Goal: Find specific page/section: Find specific page/section

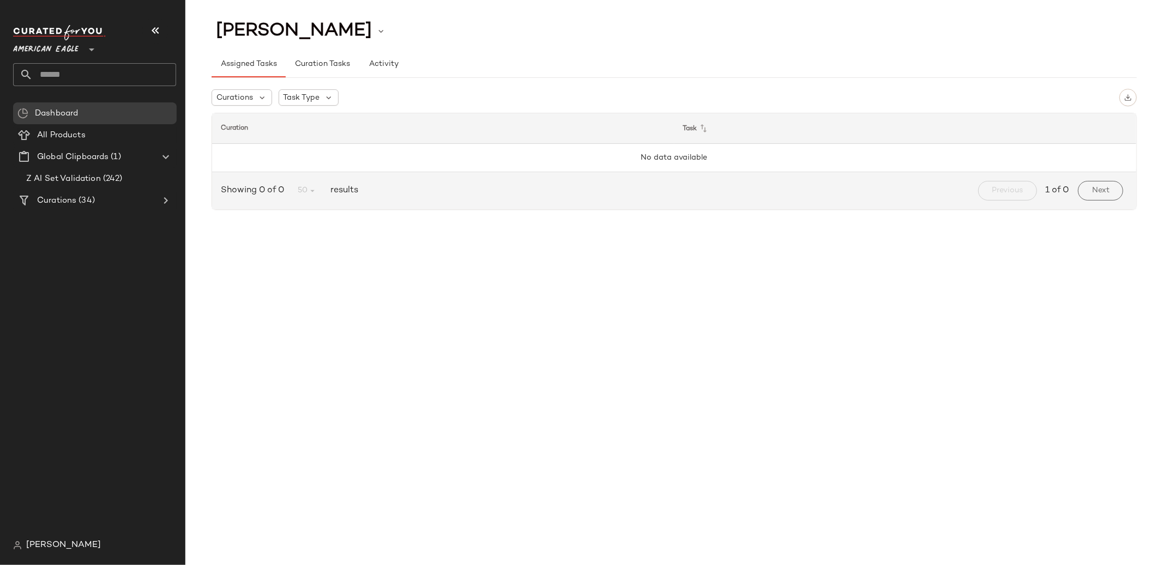
click at [58, 51] on span "American Eagle" at bounding box center [45, 47] width 65 height 20
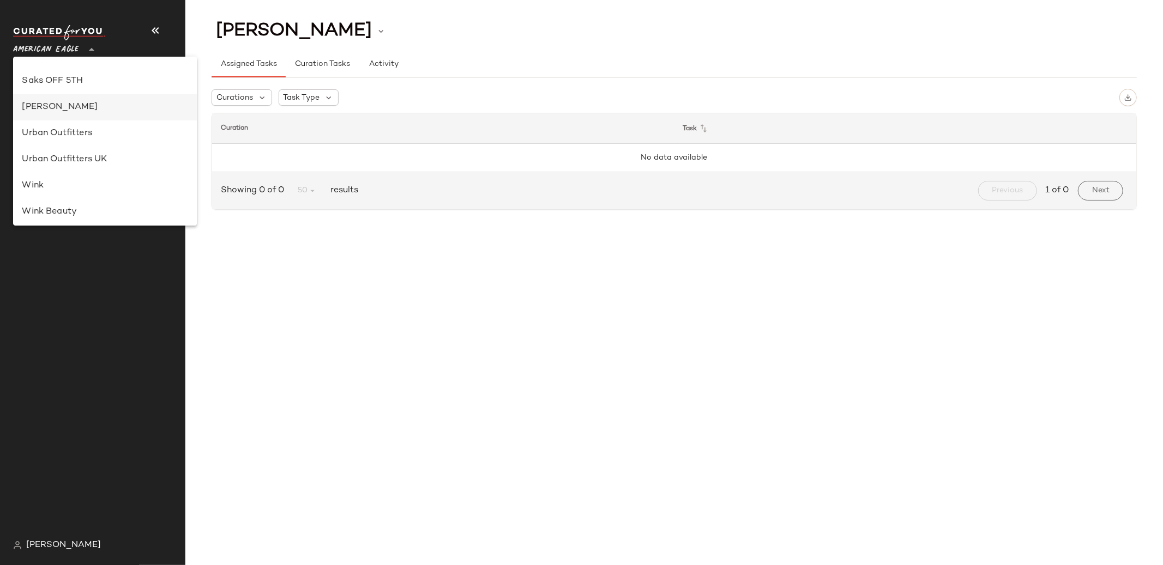
scroll to position [557, 0]
click at [65, 117] on div "Saks OFF 5TH" at bounding box center [105, 118] width 166 height 13
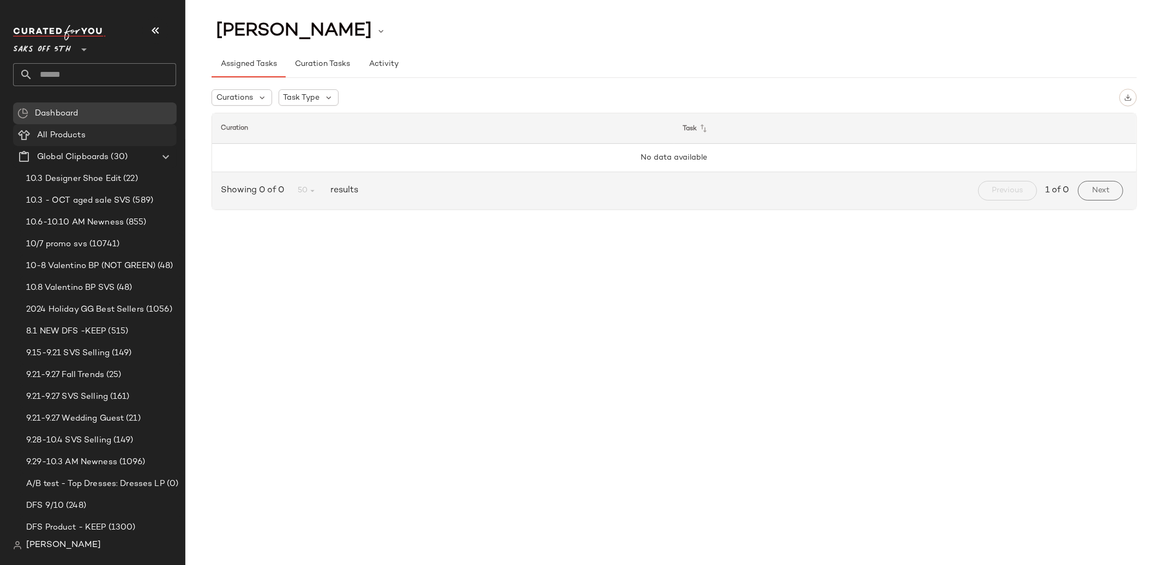
click at [66, 138] on span "All Products" at bounding box center [61, 135] width 49 height 13
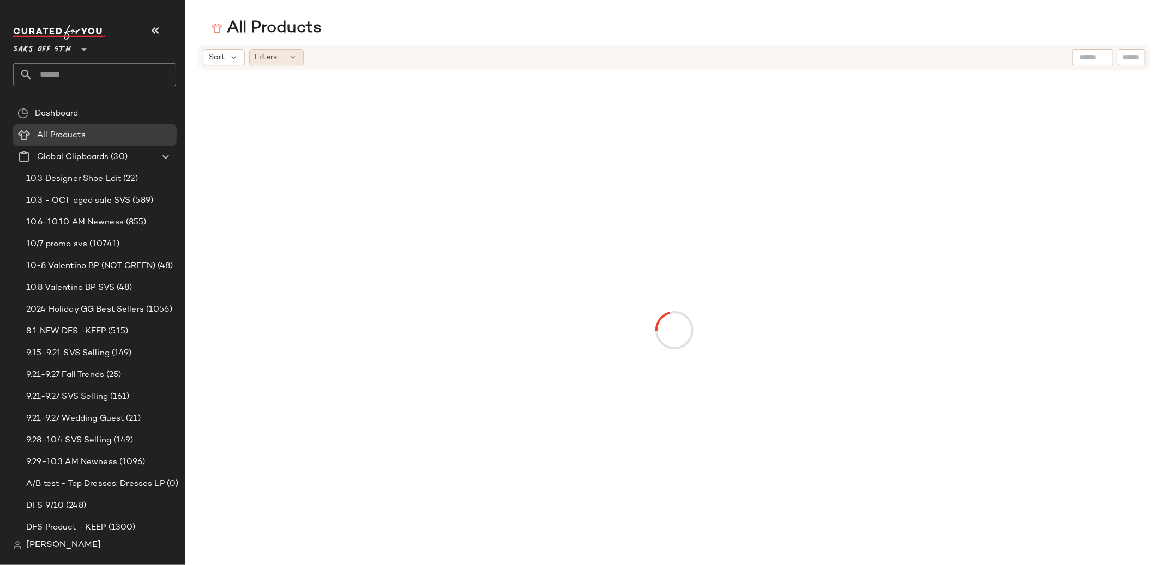
click at [265, 57] on span "Filters" at bounding box center [266, 57] width 22 height 11
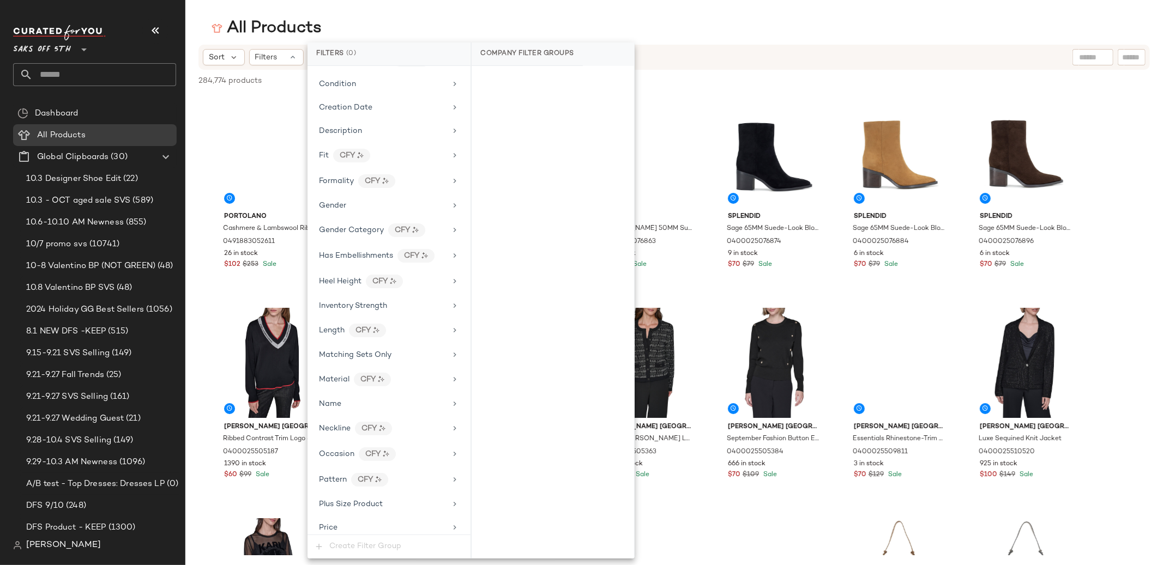
scroll to position [236, 0]
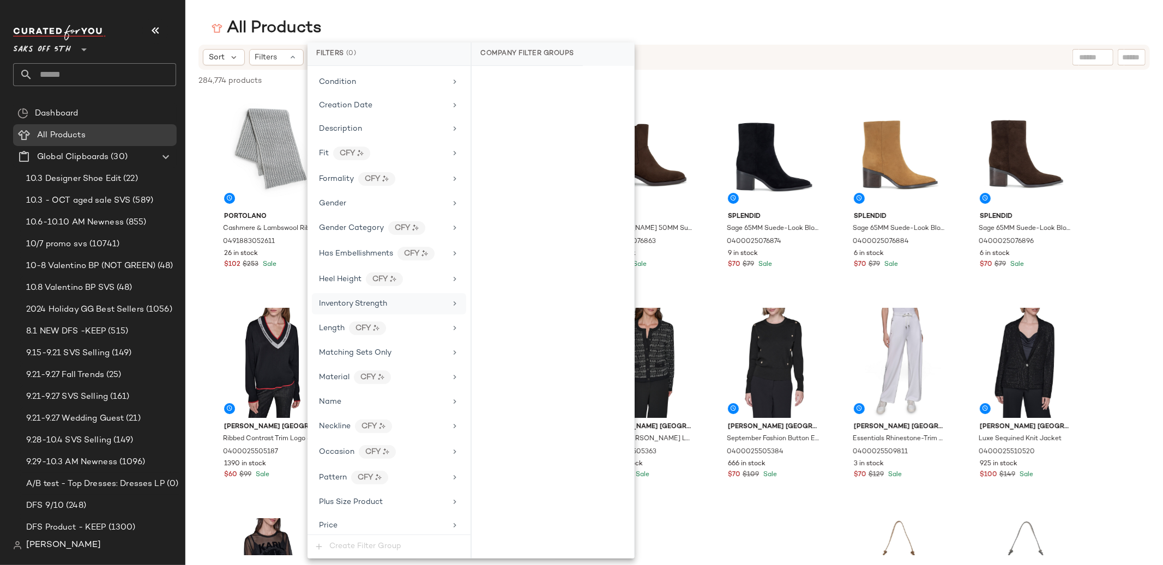
click at [379, 301] on span "Inventory Strength" at bounding box center [353, 304] width 68 height 8
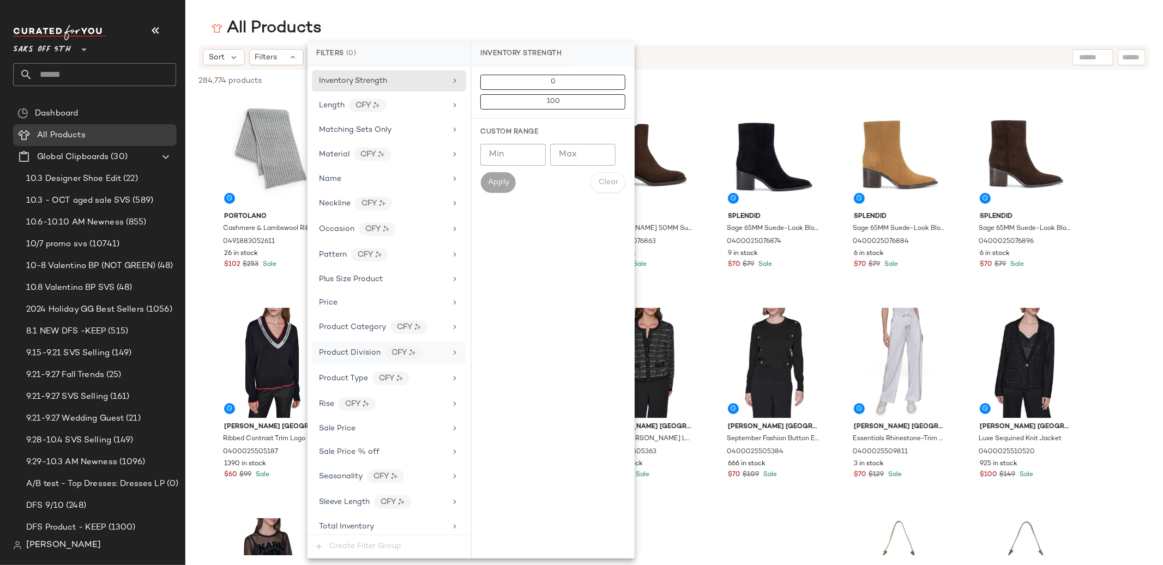
scroll to position [492, 0]
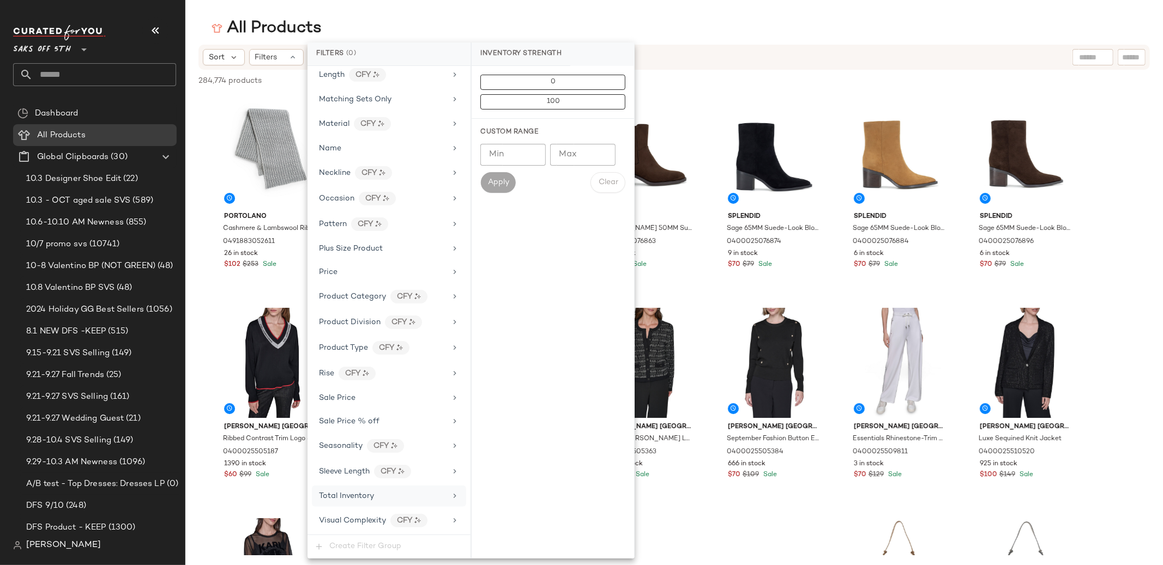
click at [357, 499] on span "Total Inventory" at bounding box center [346, 496] width 55 height 8
click at [356, 397] on div "Sale Price" at bounding box center [382, 398] width 127 height 11
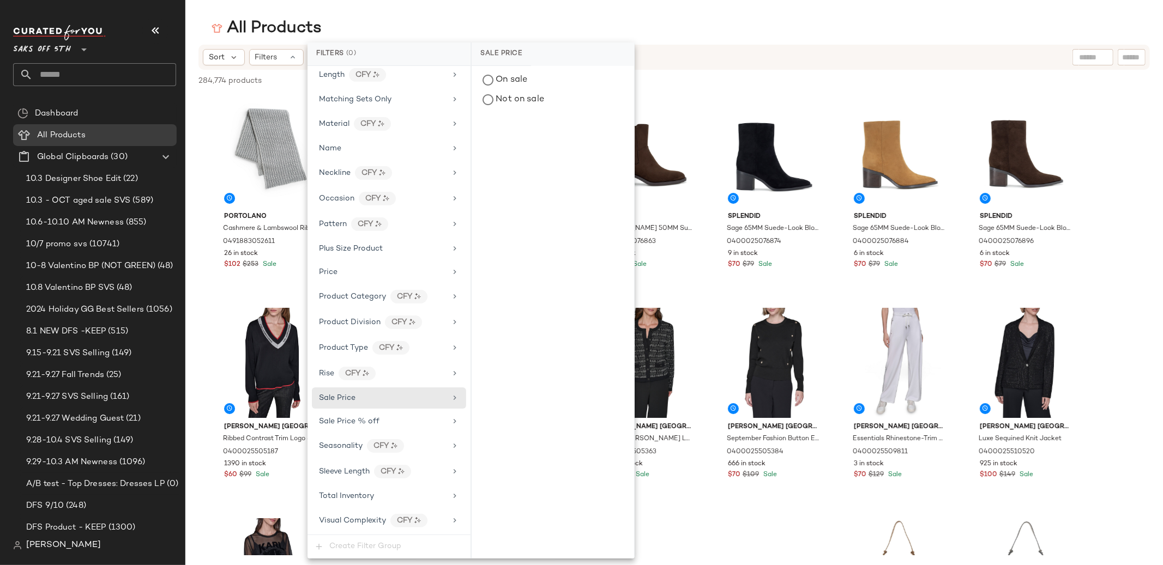
click at [39, 45] on span "Saks OFF 5TH" at bounding box center [42, 47] width 58 height 20
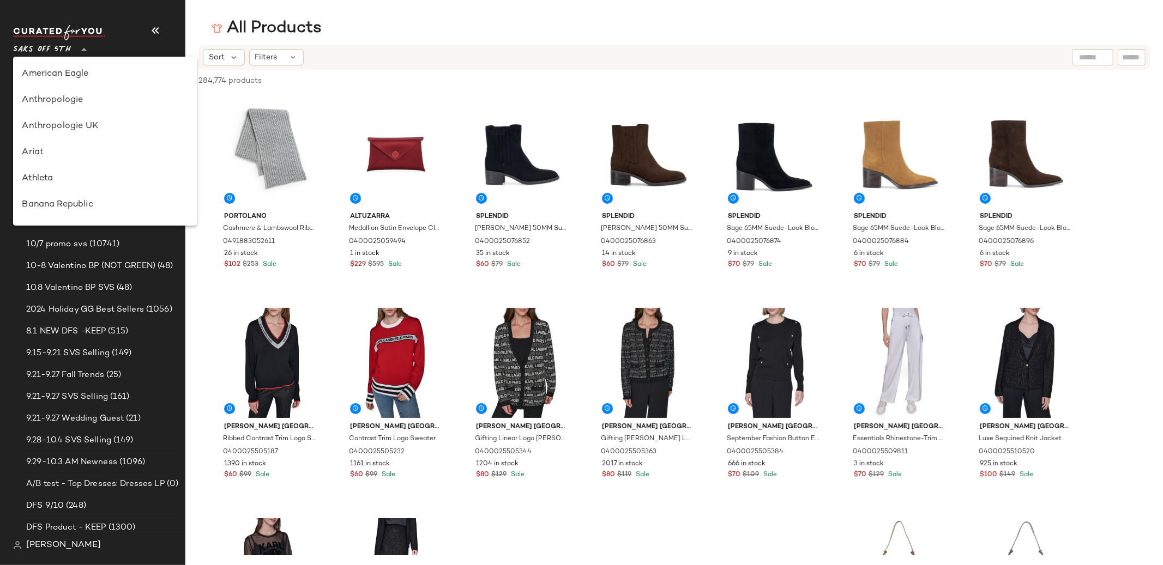
click at [39, 45] on span "Saks OFF 5TH" at bounding box center [42, 47] width 58 height 20
click at [45, 215] on div "Lulus" at bounding box center [105, 218] width 166 height 13
type input "**"
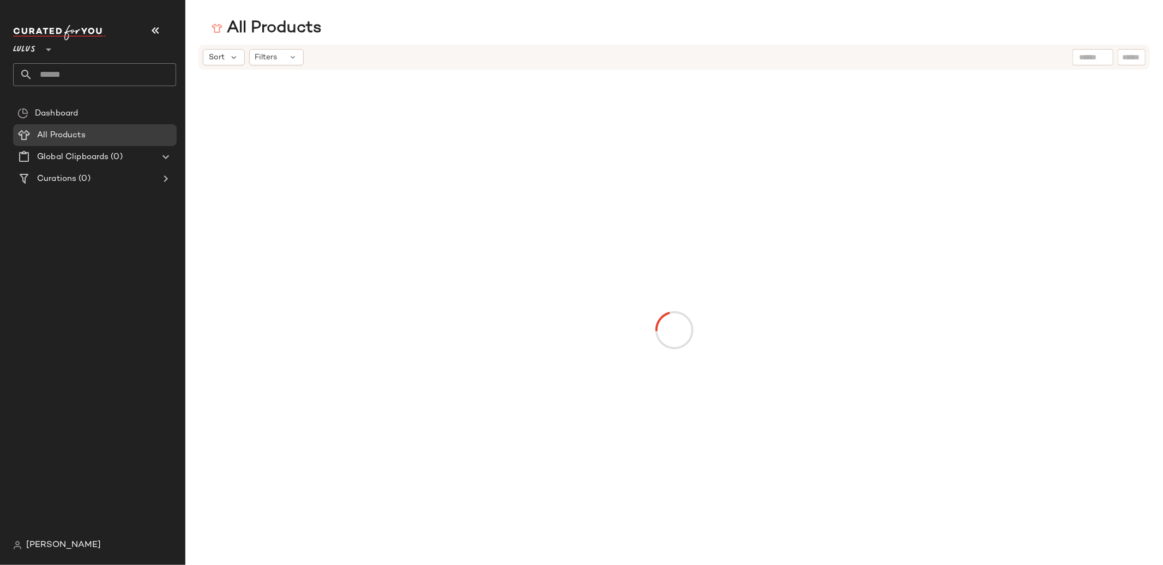
click at [280, 59] on div "Filters" at bounding box center [276, 57] width 55 height 16
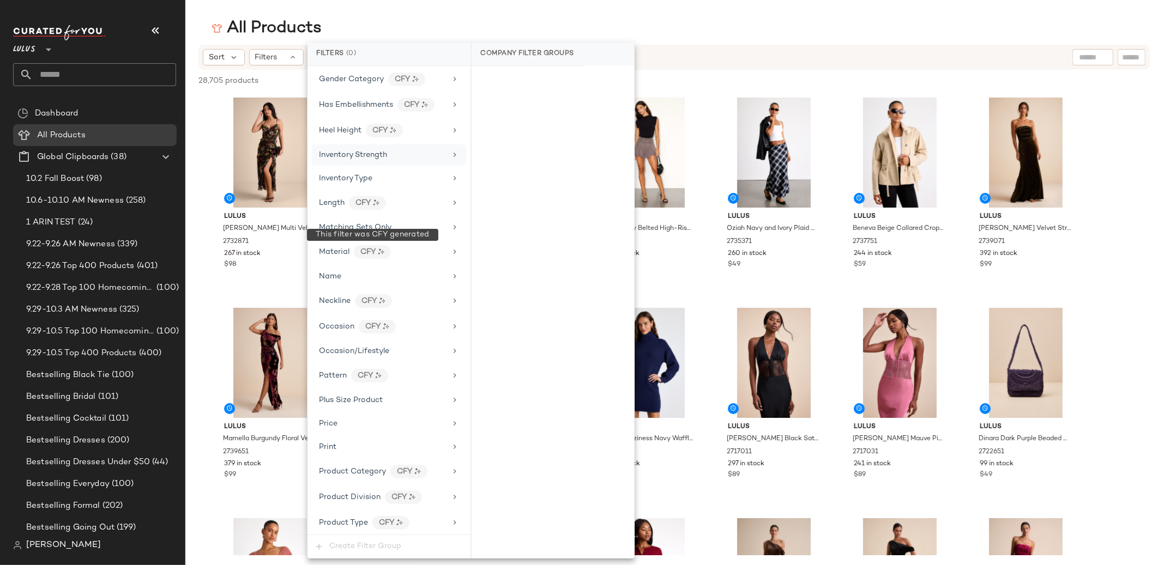
scroll to position [406, 0]
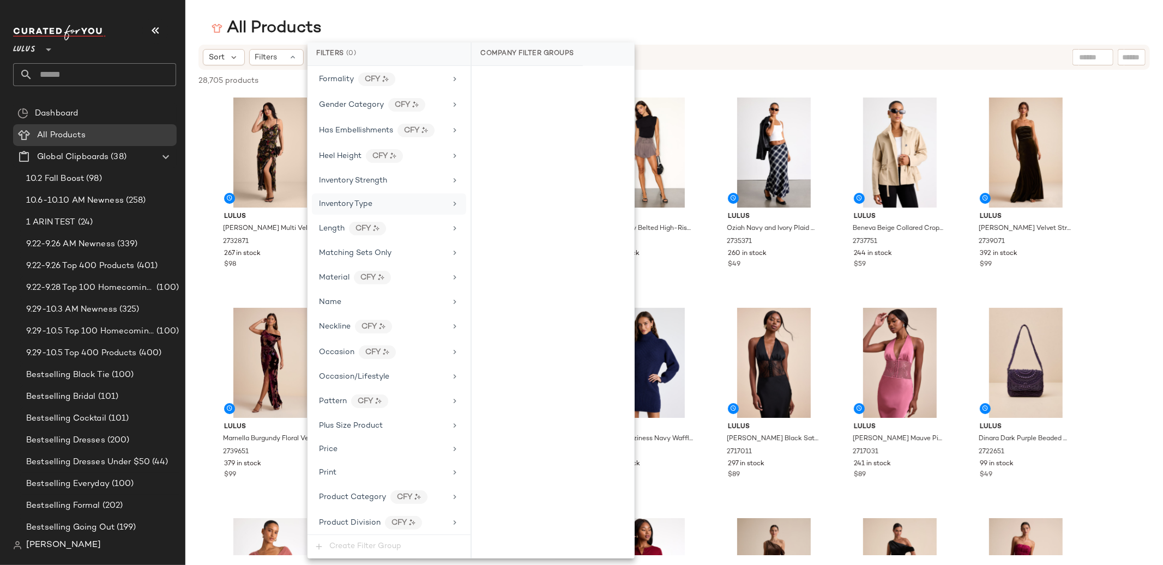
click at [381, 204] on div "Inventory Type" at bounding box center [382, 203] width 127 height 11
click at [495, 163] on div "Reorder" at bounding box center [553, 160] width 162 height 26
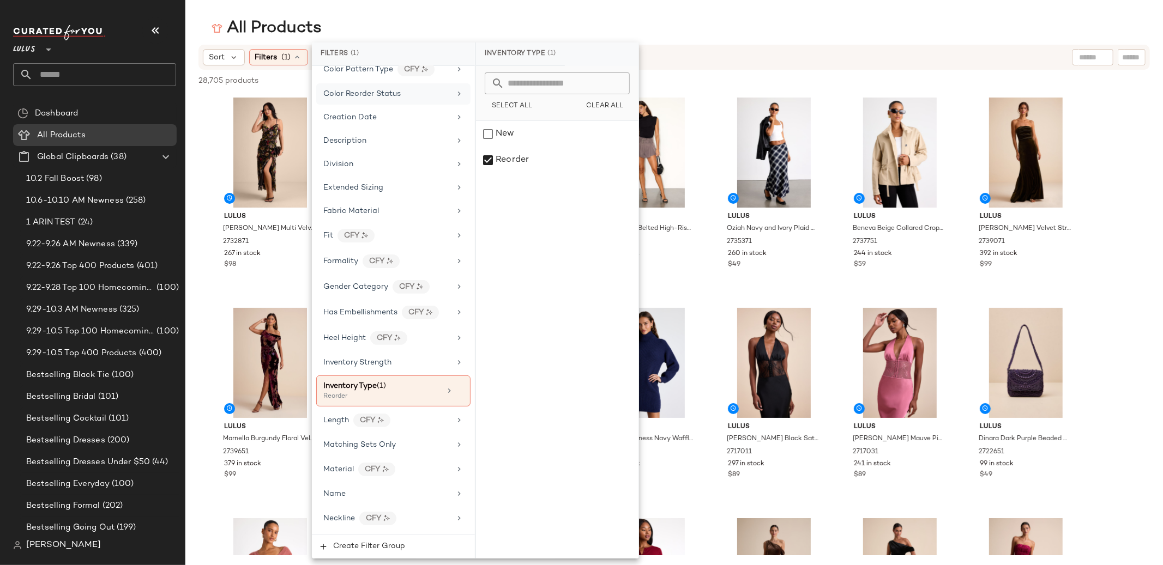
scroll to position [172, 0]
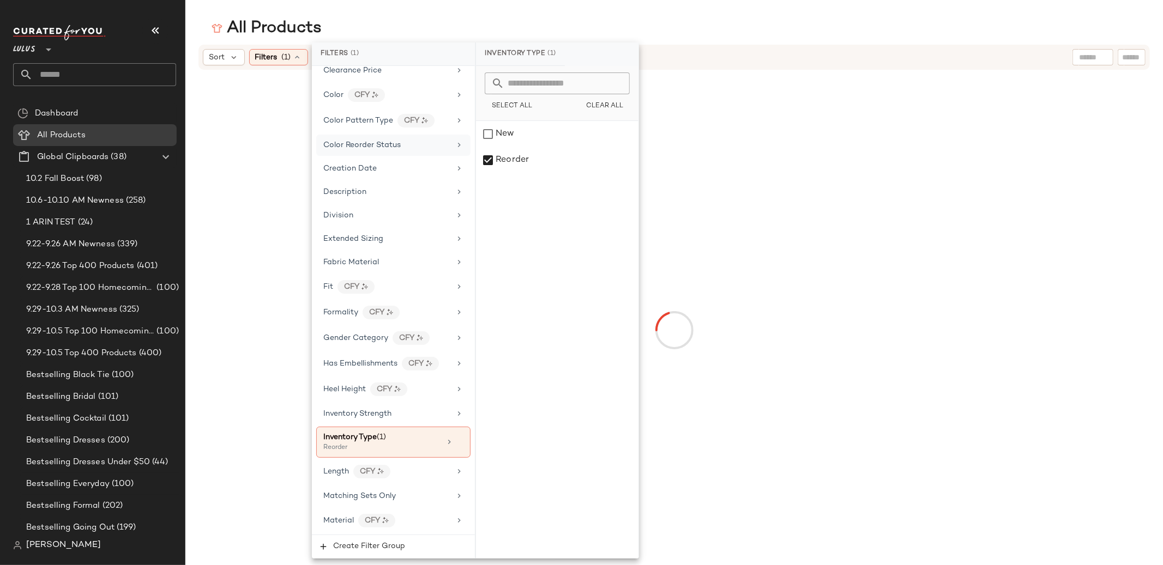
click at [391, 146] on span "Color Reorder Status" at bounding box center [361, 145] width 77 height 8
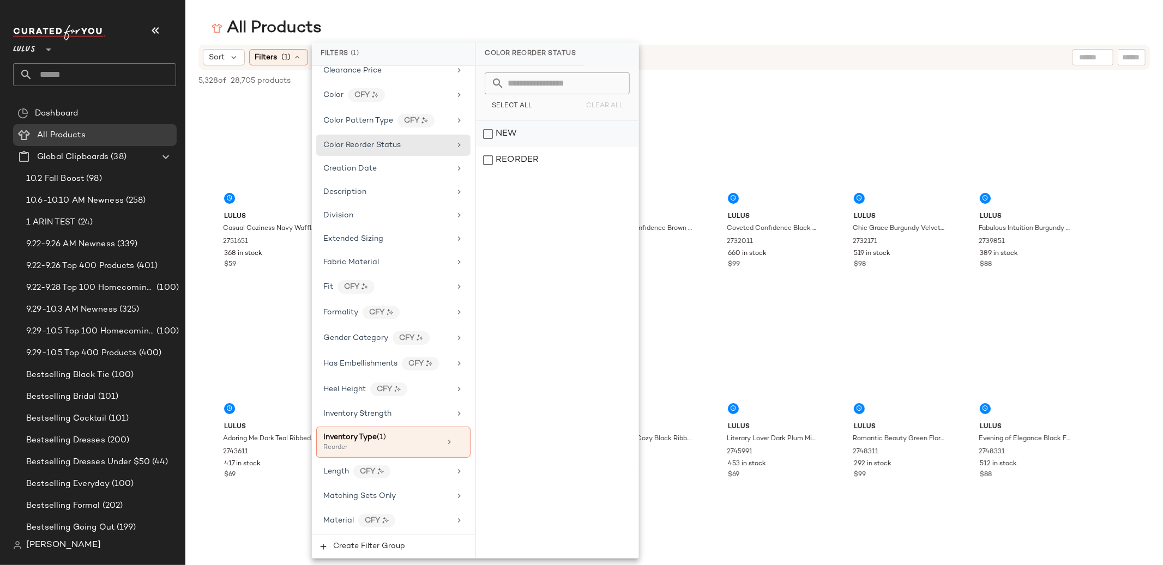
click at [496, 137] on div "NEW" at bounding box center [557, 134] width 162 height 26
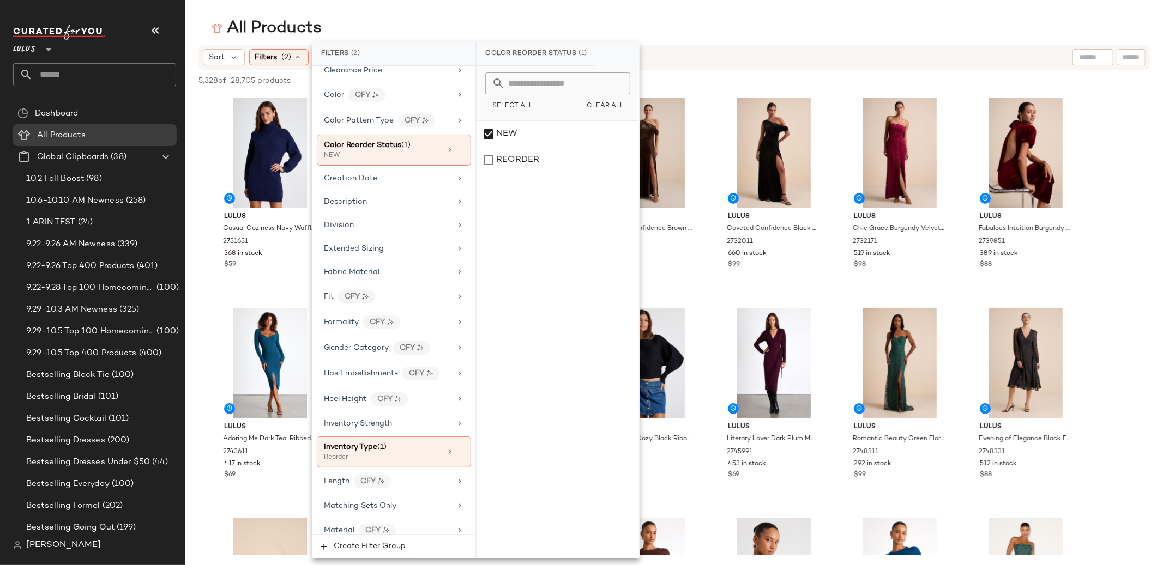
click at [431, 22] on div "All Products" at bounding box center [674, 28] width 978 height 22
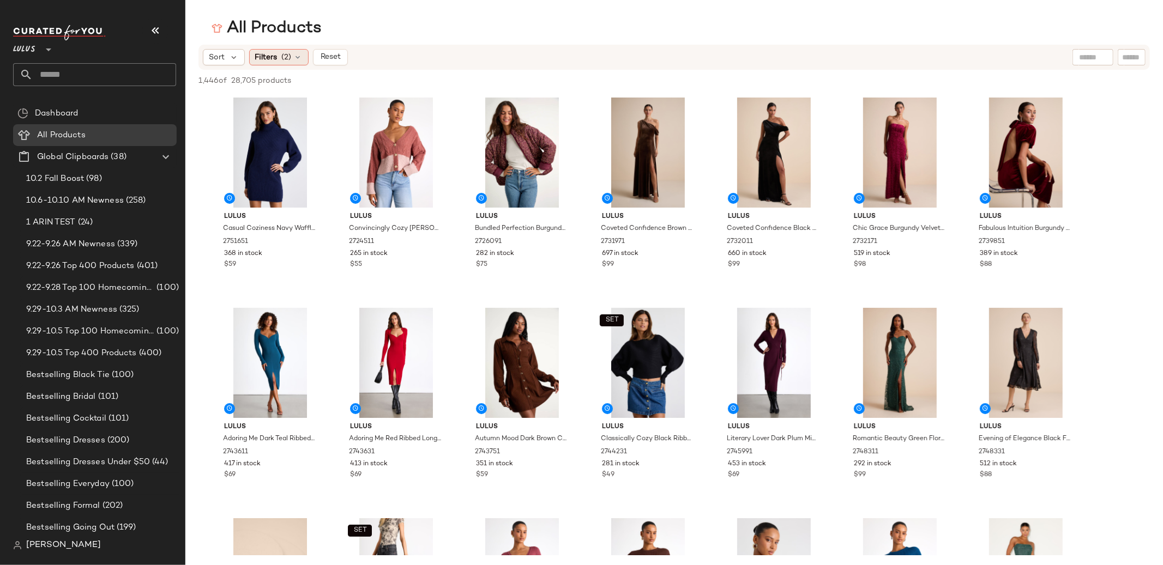
click at [272, 53] on span "Filters" at bounding box center [266, 57] width 22 height 11
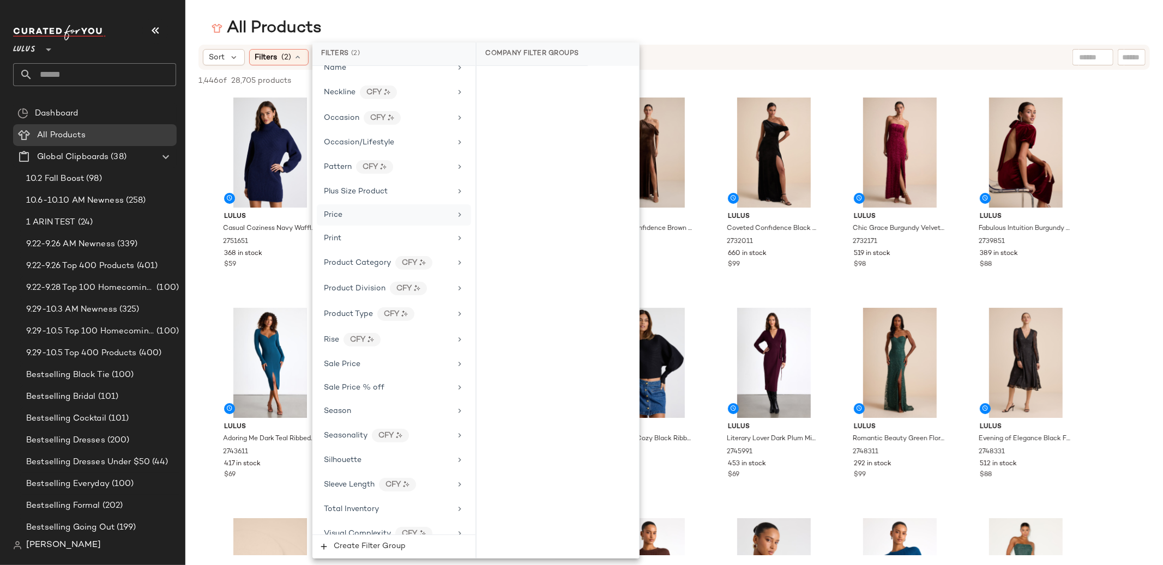
scroll to position [677, 0]
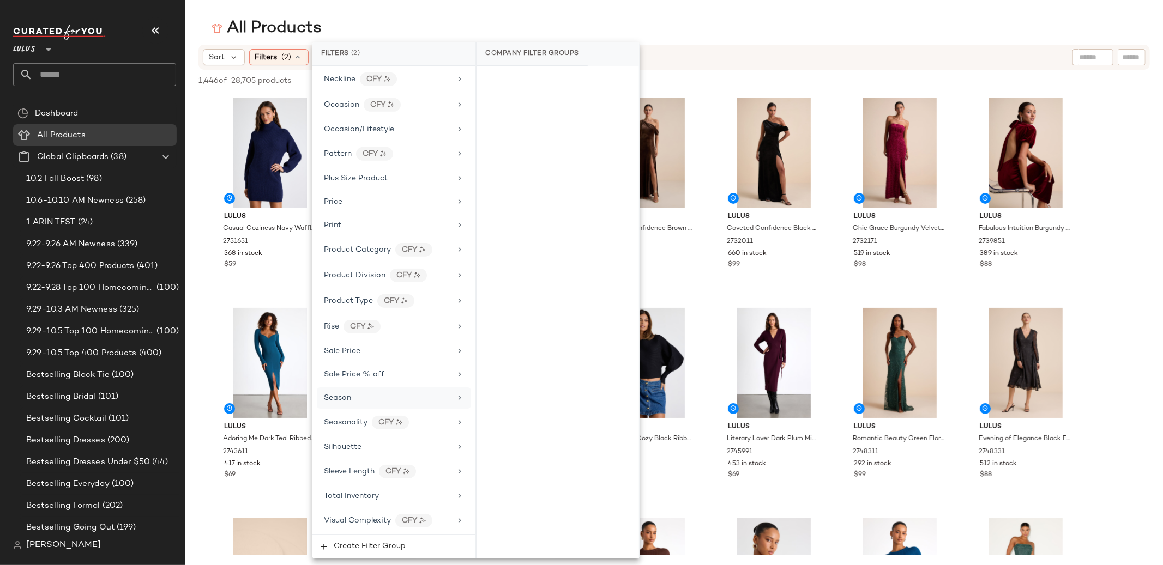
click at [369, 399] on div "Season" at bounding box center [387, 398] width 127 height 11
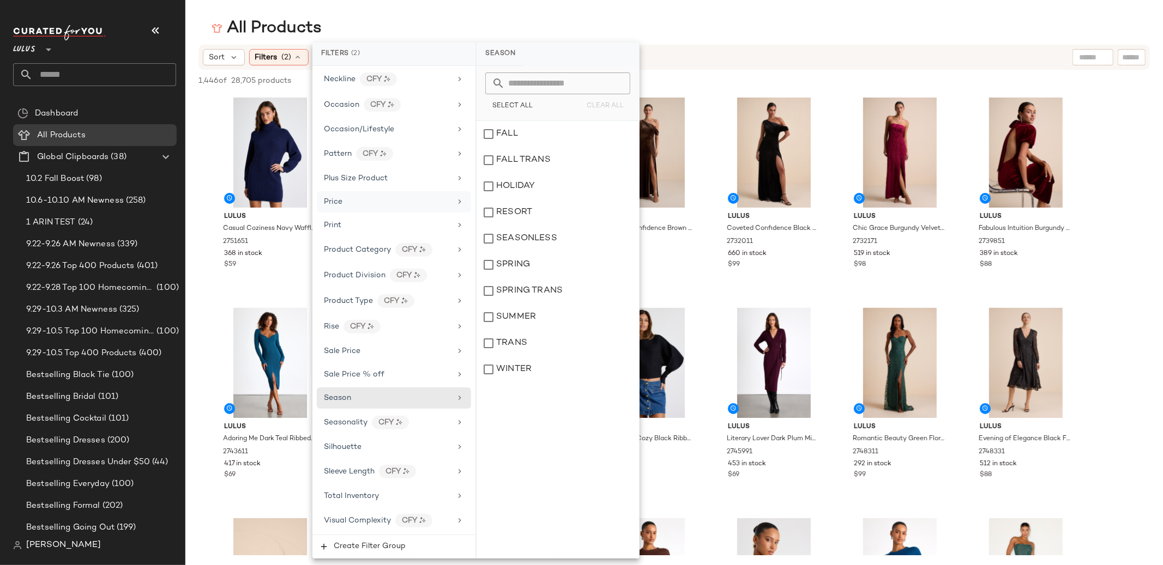
click at [371, 201] on div "Price" at bounding box center [387, 201] width 127 height 11
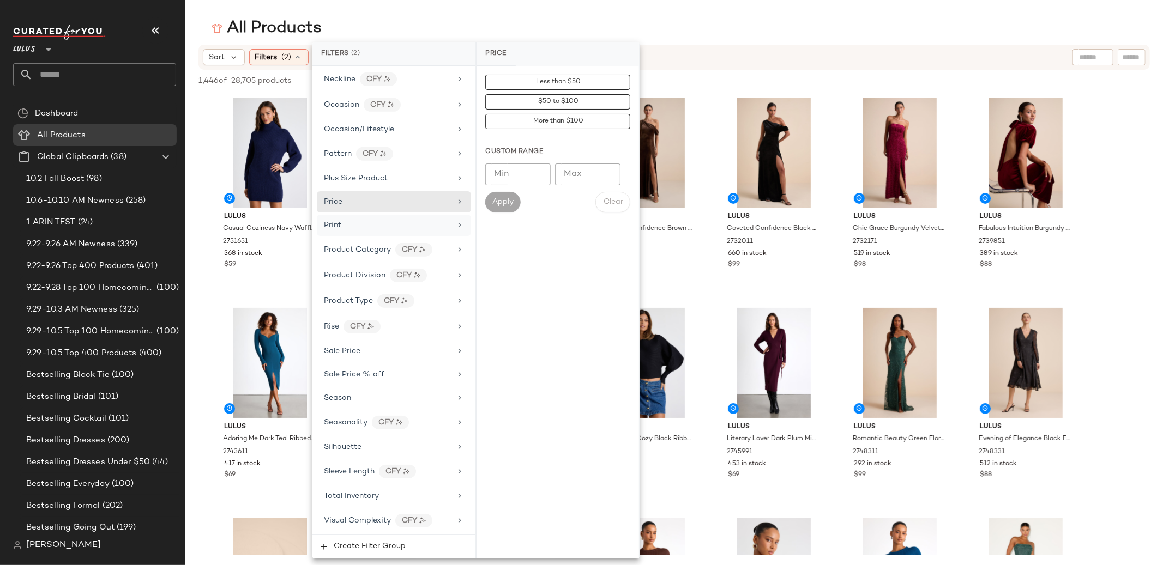
click at [362, 230] on div "Print" at bounding box center [387, 225] width 127 height 11
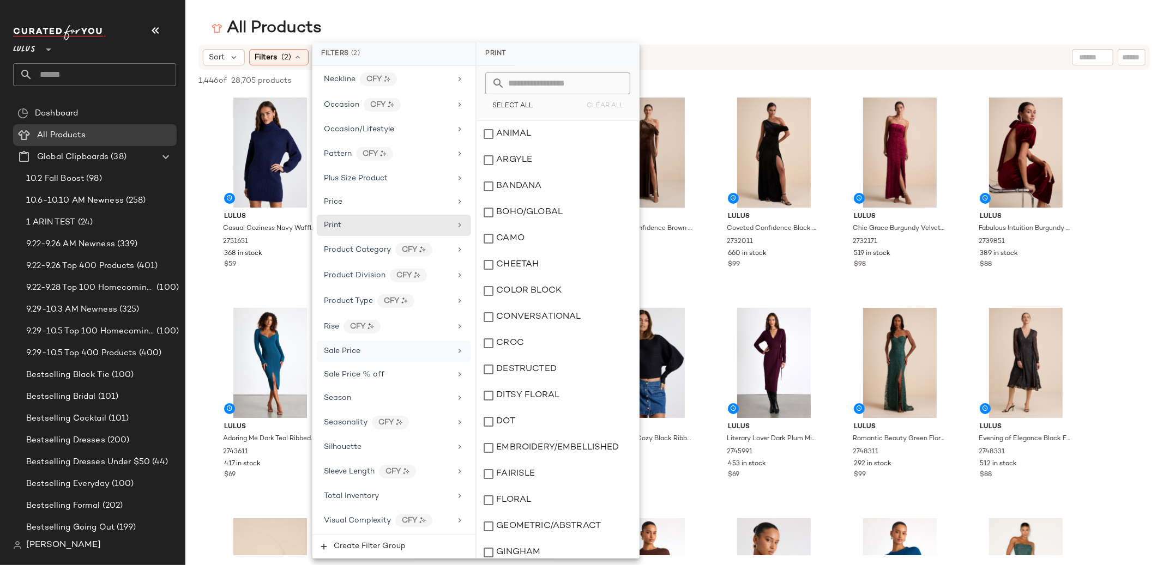
click at [401, 354] on div "Sale Price" at bounding box center [387, 351] width 127 height 11
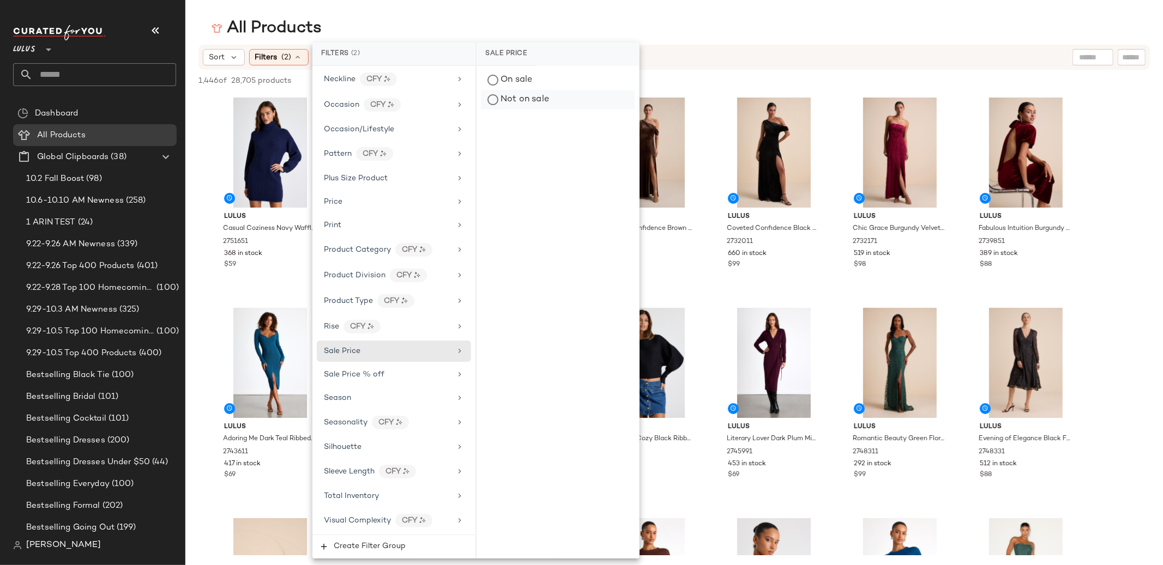
click at [508, 100] on div "Not on sale" at bounding box center [558, 100] width 154 height 20
click at [393, 22] on div "All Products" at bounding box center [674, 28] width 978 height 22
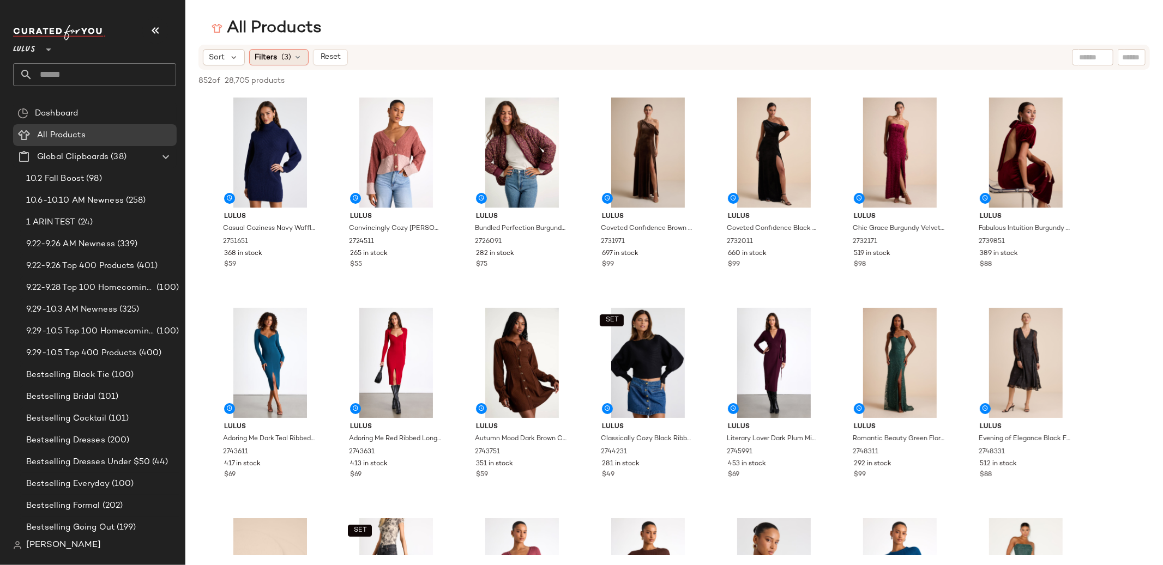
click at [296, 51] on div "Filters (3)" at bounding box center [278, 57] width 59 height 16
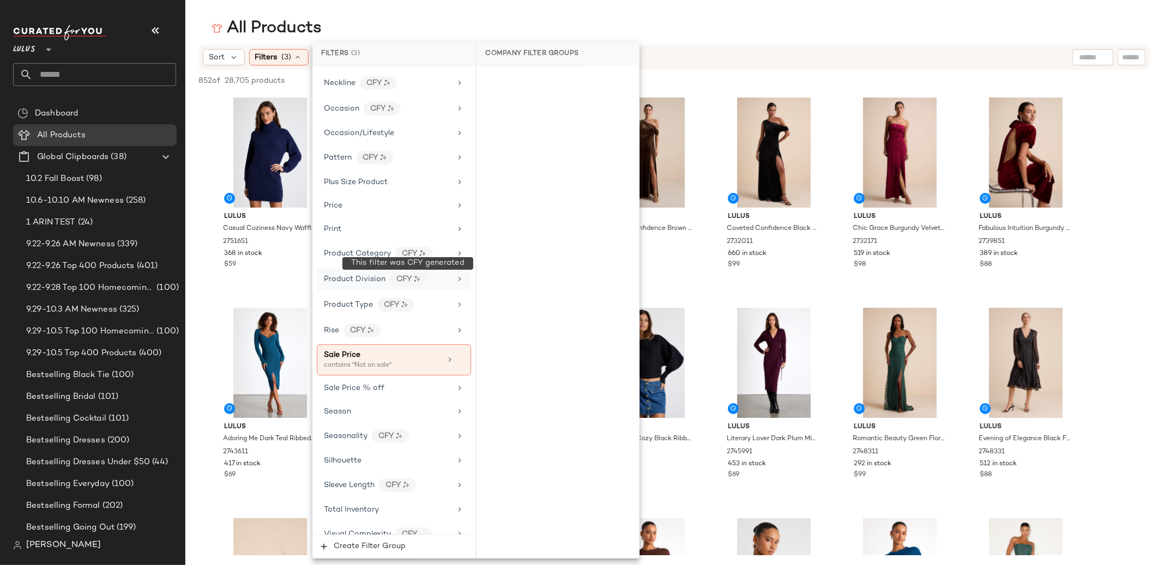
scroll to position [670, 0]
click at [659, 26] on div "All Products" at bounding box center [674, 28] width 978 height 22
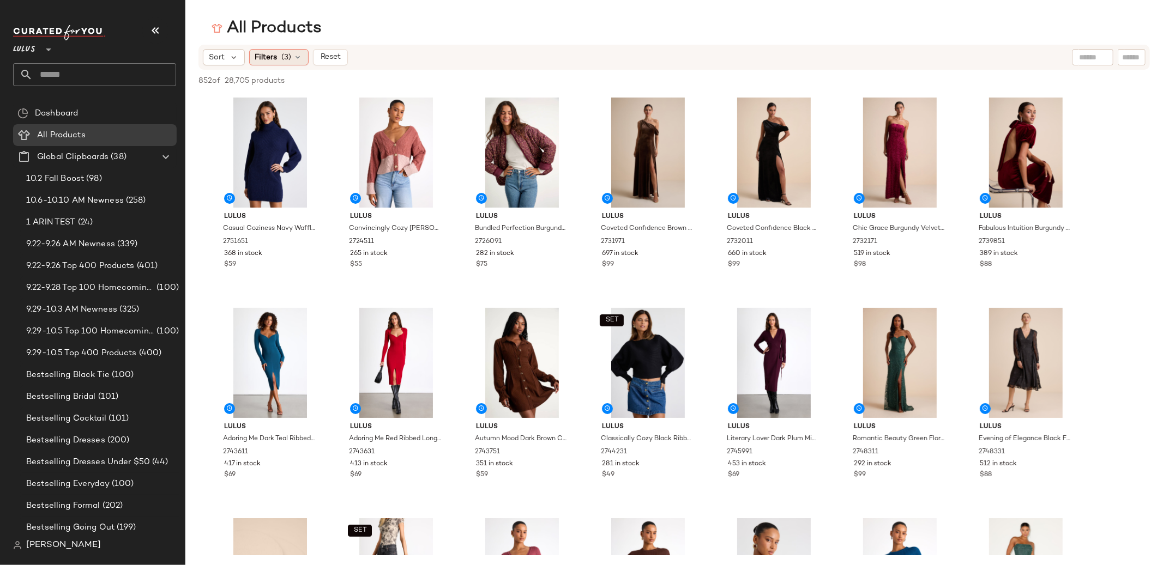
click at [282, 55] on span "(3)" at bounding box center [287, 57] width 10 height 11
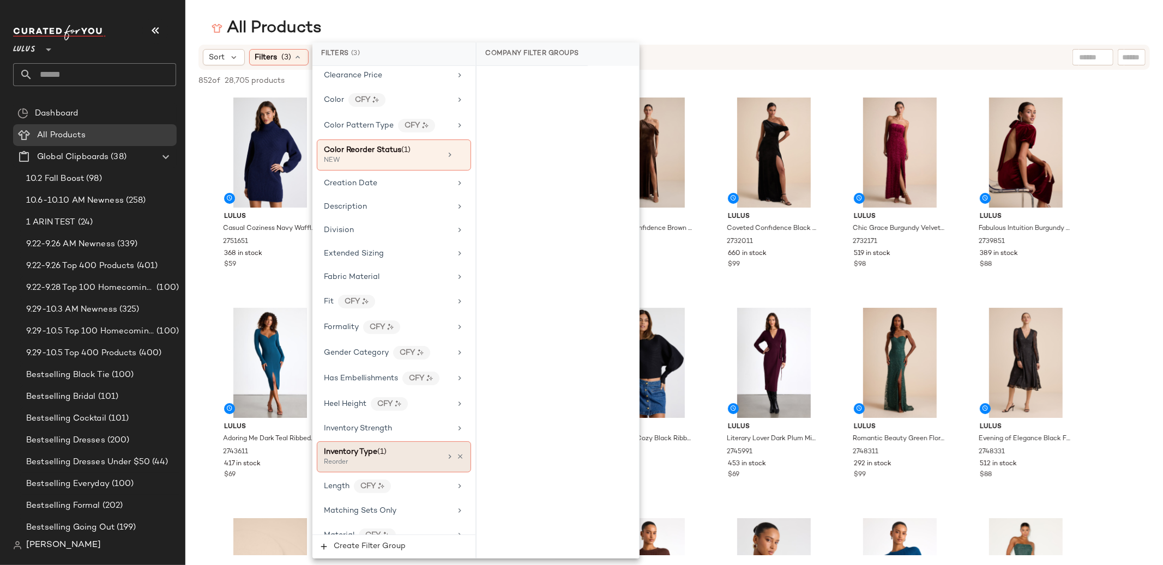
scroll to position [686, 0]
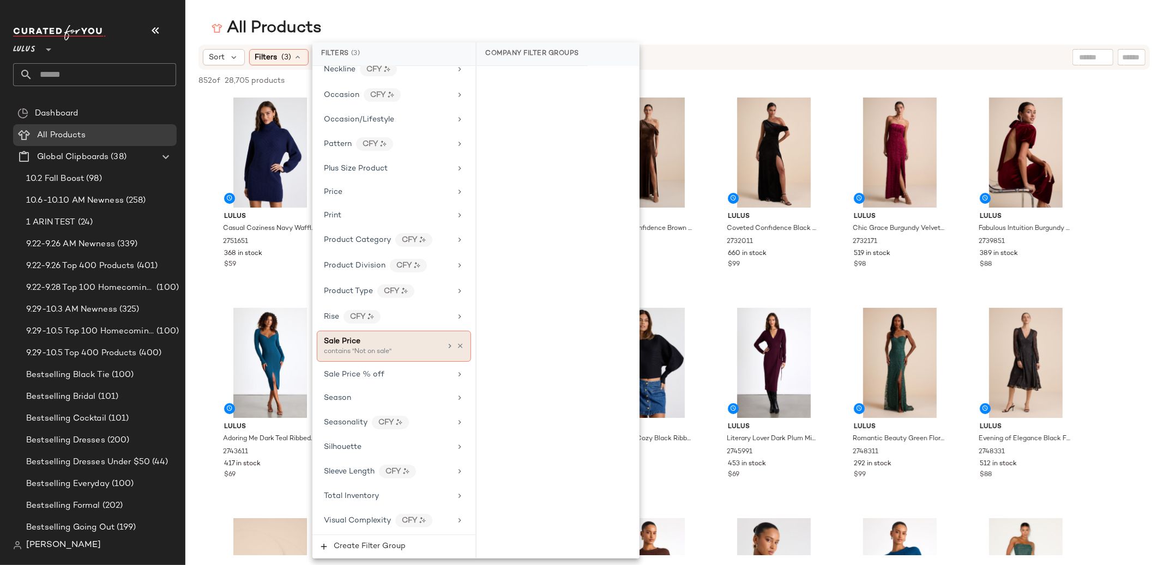
click at [394, 355] on div "contains "Not on sale"" at bounding box center [378, 352] width 109 height 10
click at [449, 334] on div "Sale Price contains "Not on sale"" at bounding box center [394, 346] width 154 height 31
click at [458, 344] on icon at bounding box center [460, 346] width 8 height 8
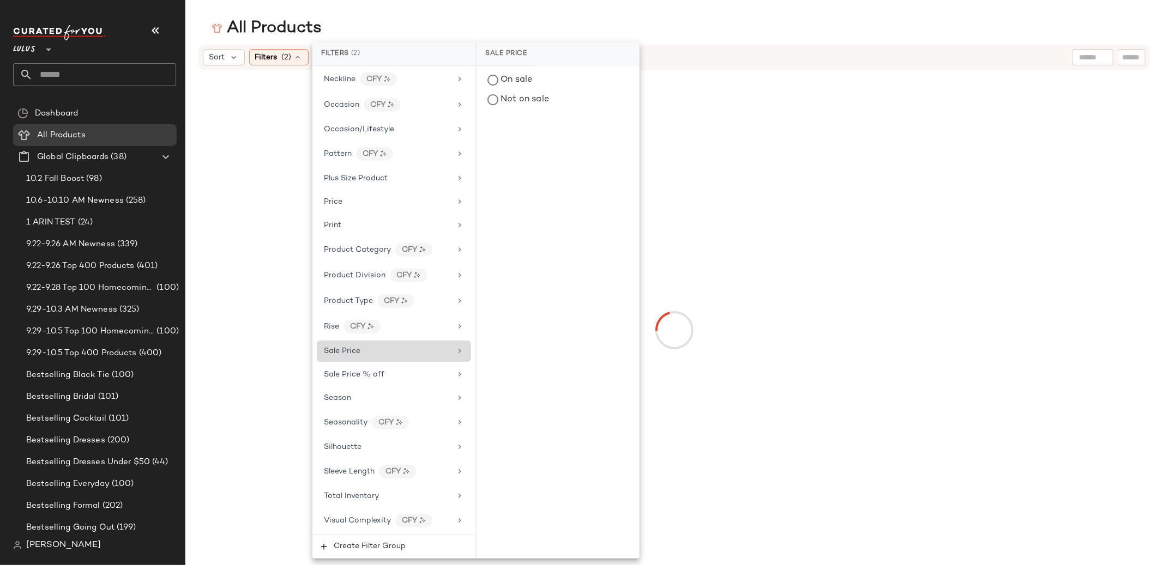
scroll to position [677, 0]
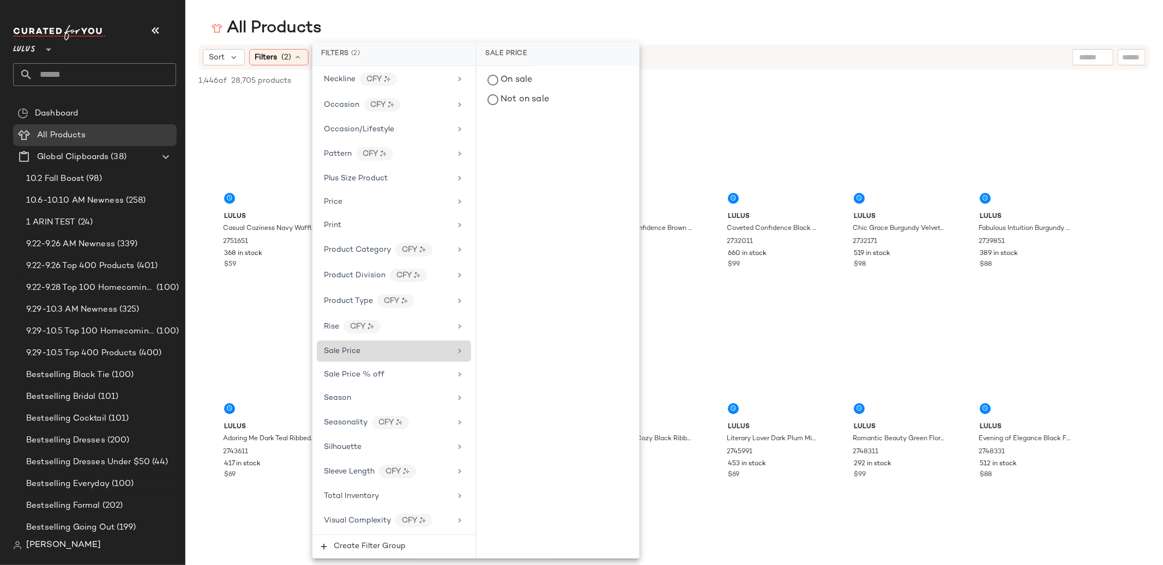
click at [395, 22] on div "All Products" at bounding box center [674, 28] width 978 height 22
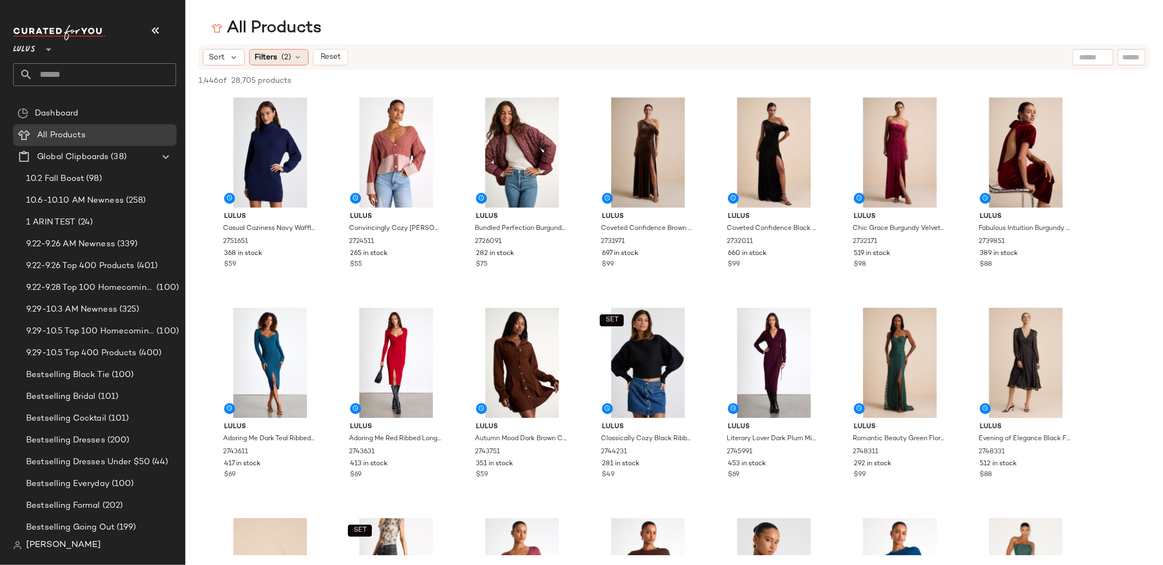
click at [293, 63] on div "Filters (2)" at bounding box center [278, 57] width 59 height 16
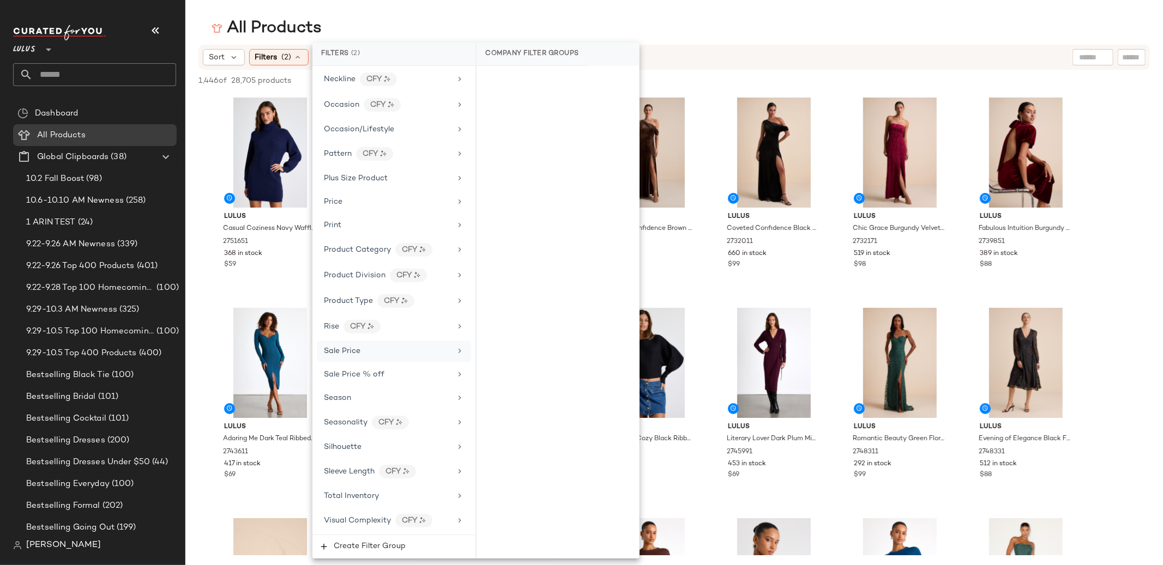
click at [365, 357] on div "Sale Price" at bounding box center [394, 351] width 154 height 21
click at [544, 97] on div "Not on sale" at bounding box center [558, 100] width 154 height 20
click at [469, 25] on div "All Products" at bounding box center [674, 28] width 978 height 22
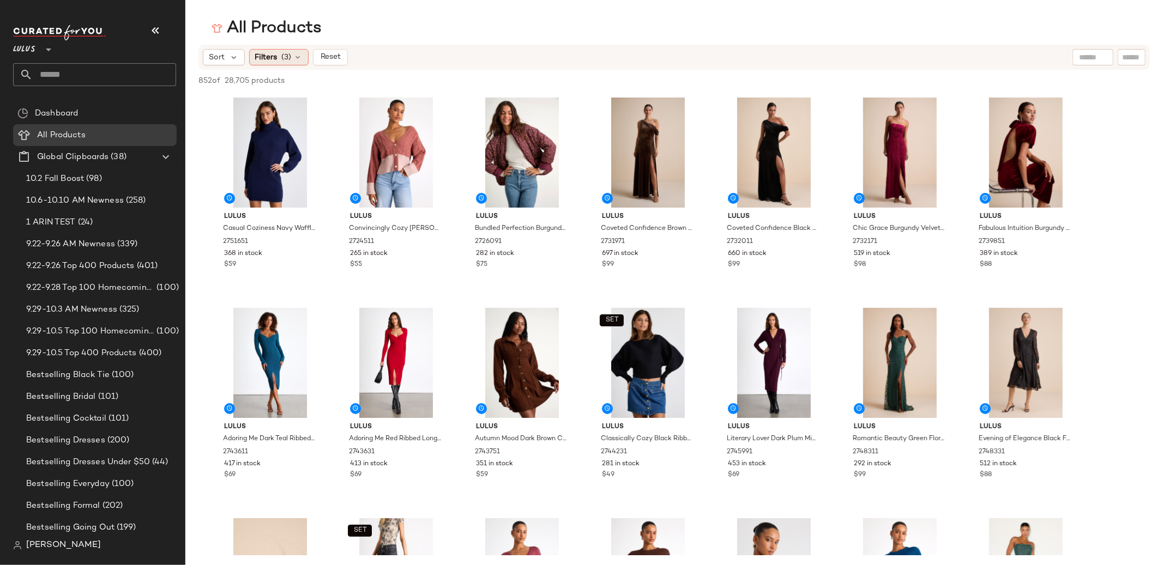
click at [282, 56] on span "(3)" at bounding box center [287, 57] width 10 height 11
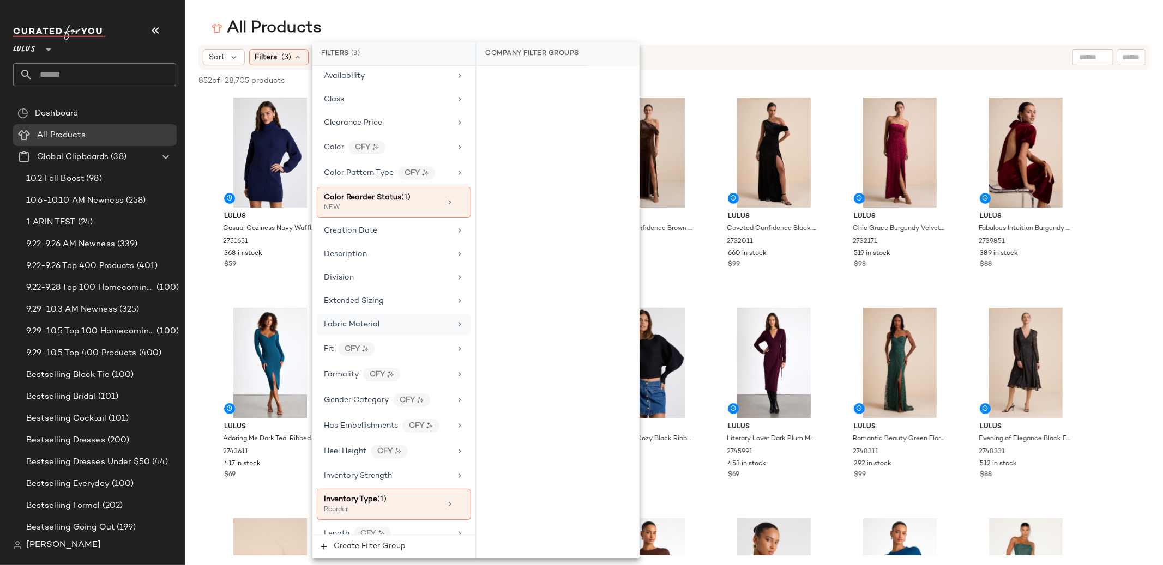
scroll to position [122, 0]
click at [484, 19] on div "All Products" at bounding box center [674, 28] width 978 height 22
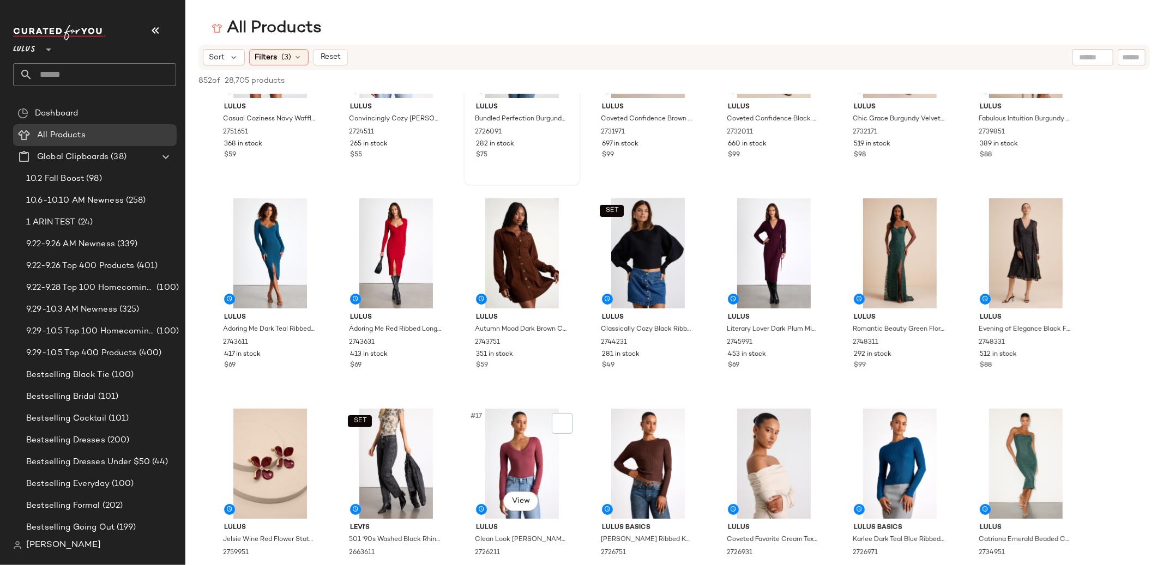
scroll to position [0, 0]
